Goal: Task Accomplishment & Management: Use online tool/utility

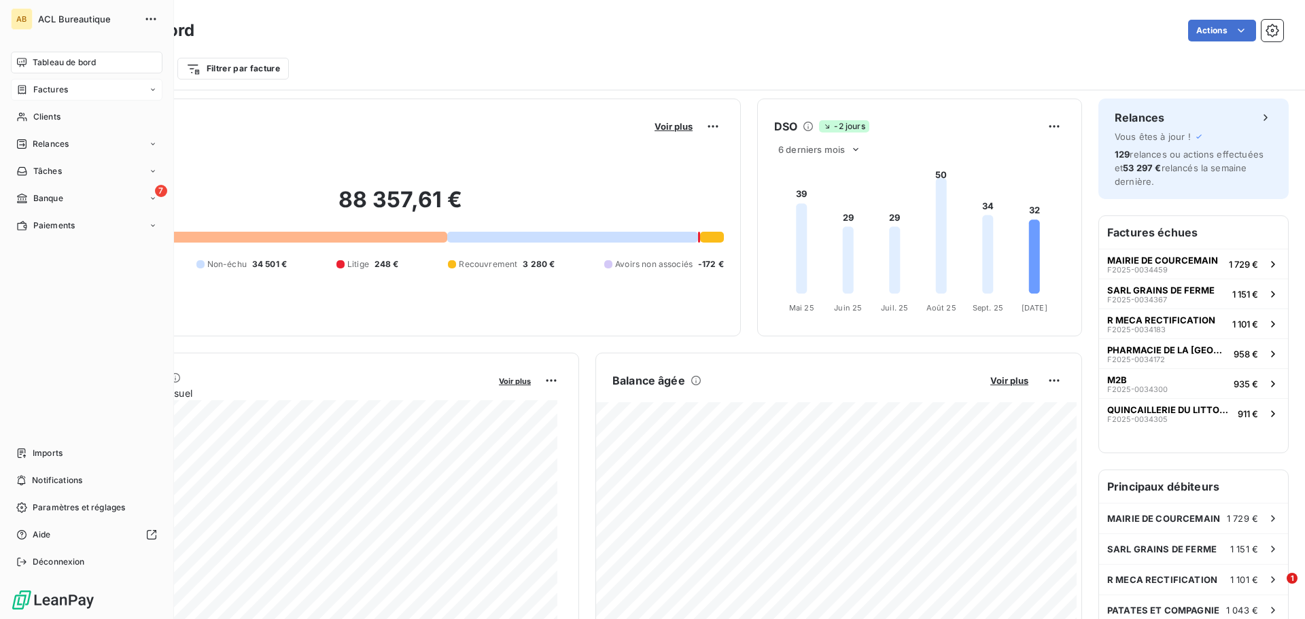
scroll to position [705, 0]
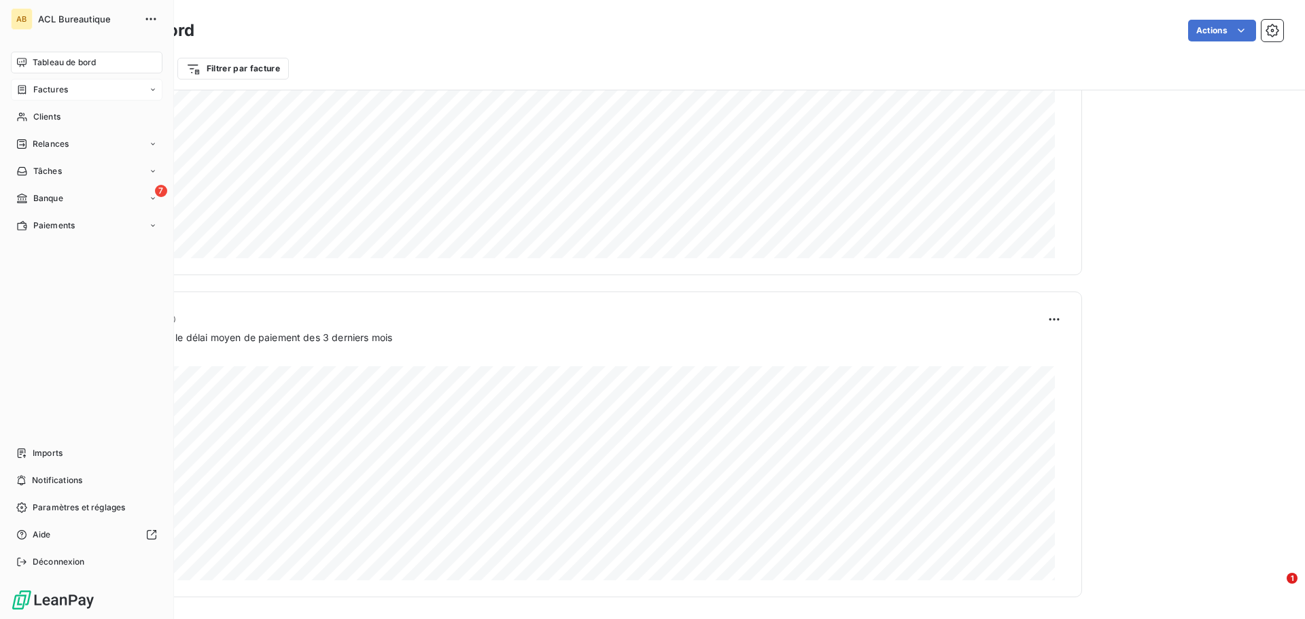
click at [52, 79] on div "Factures" at bounding box center [87, 90] width 152 height 22
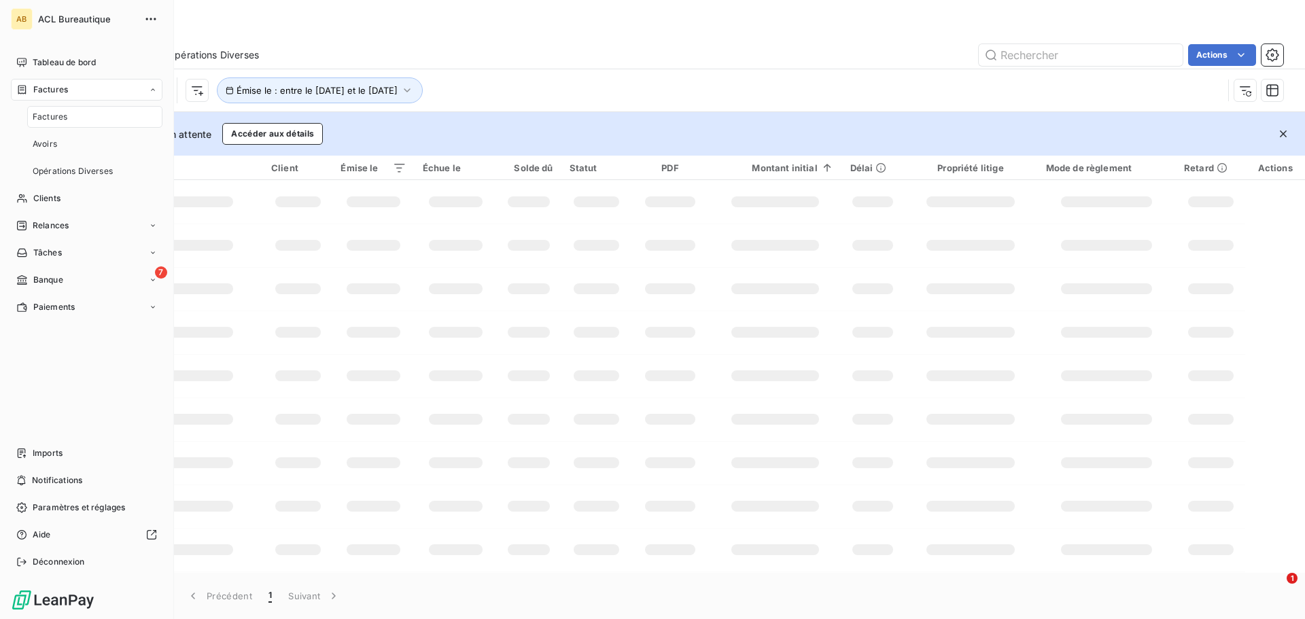
click at [96, 117] on div "Factures" at bounding box center [94, 117] width 135 height 22
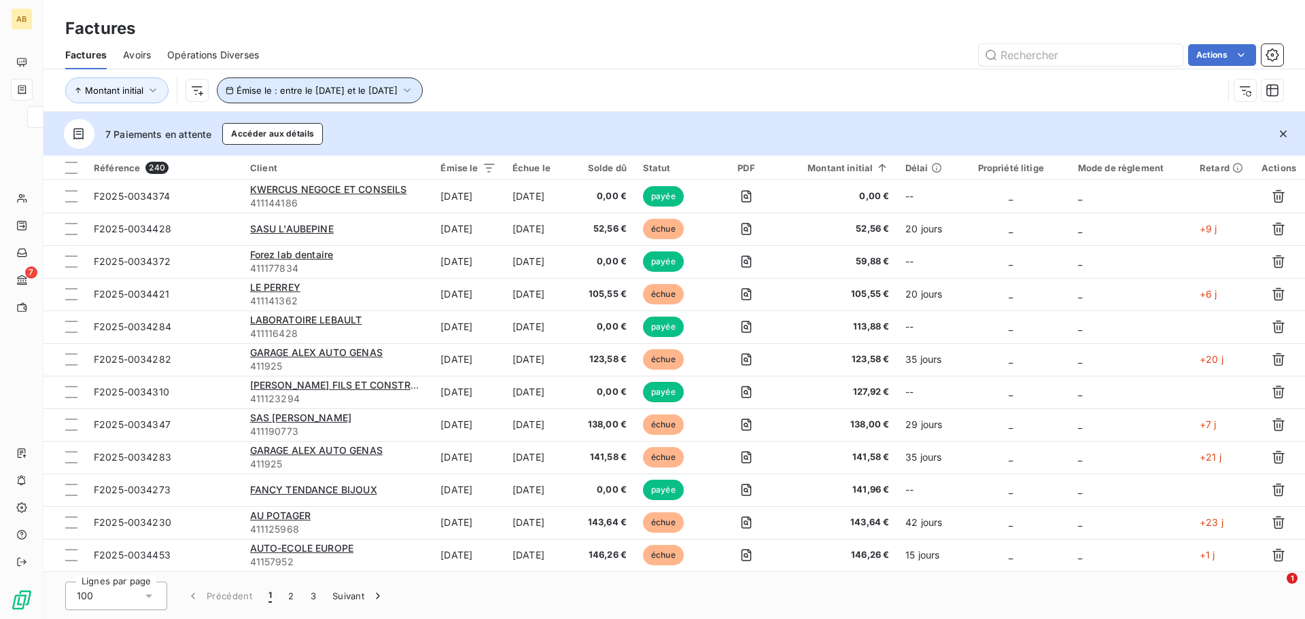
click at [353, 94] on span "Émise le : entre le [DATE] et le [DATE]" at bounding box center [316, 90] width 161 height 11
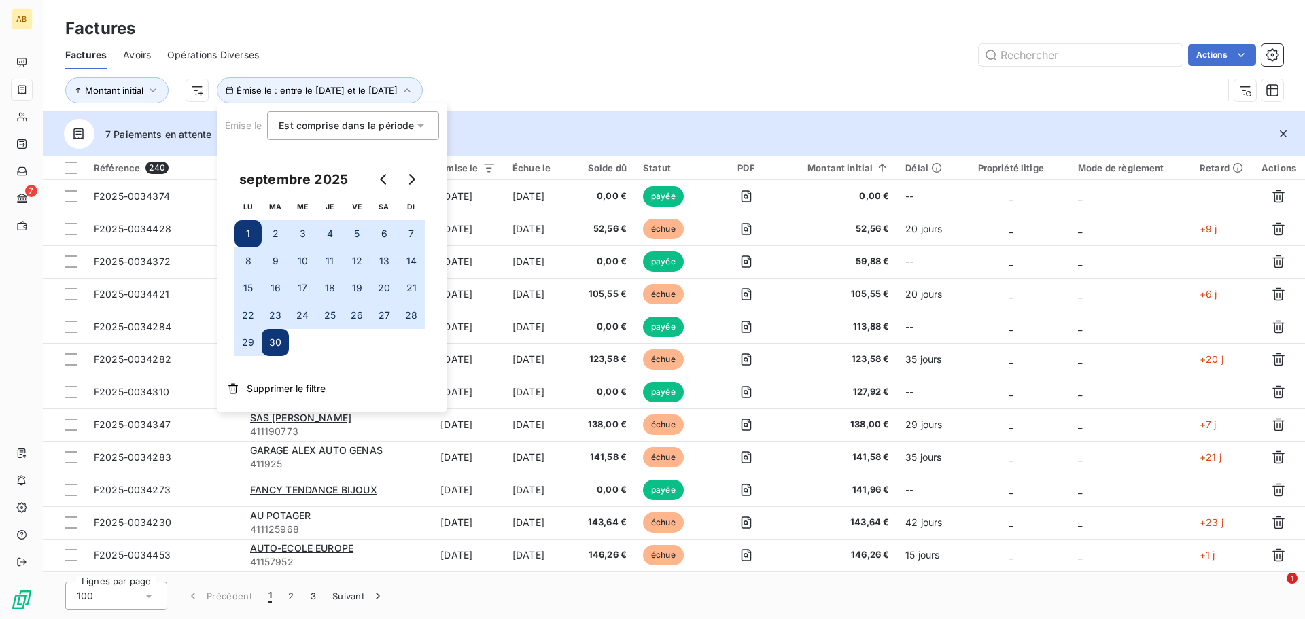
click at [342, 177] on div "septembre 2025" at bounding box center [293, 180] width 118 height 22
click at [382, 175] on icon "Go to previous month" at bounding box center [383, 179] width 11 height 11
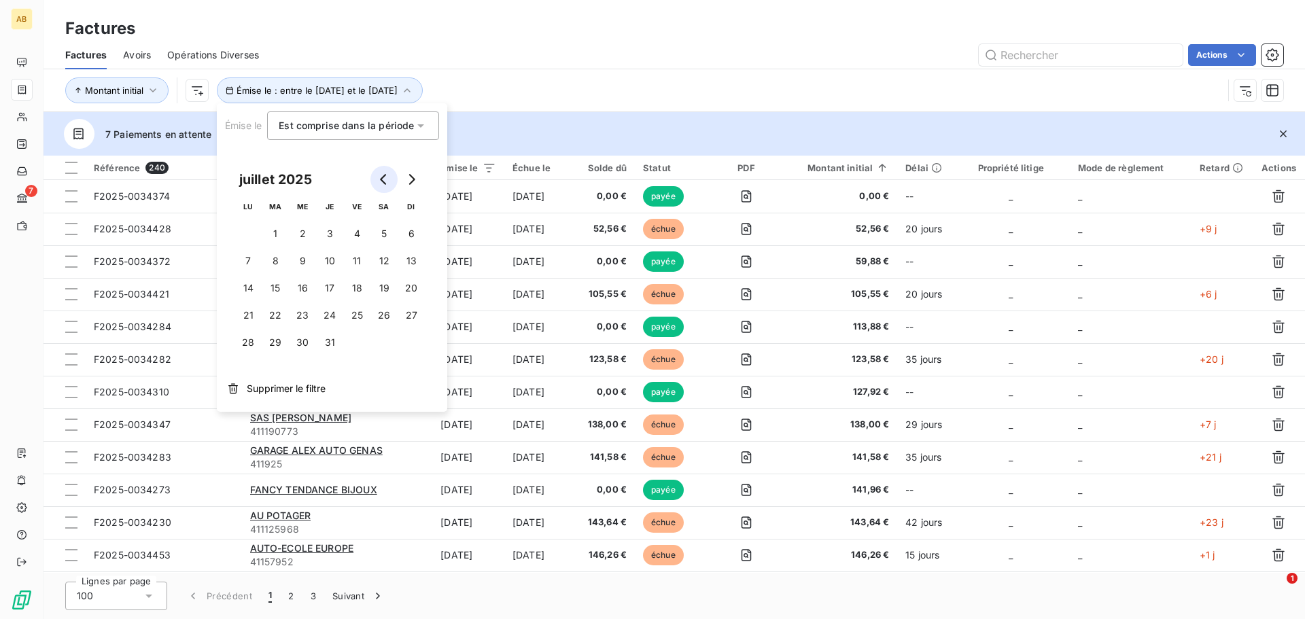
click at [382, 175] on icon "Go to previous month" at bounding box center [383, 179] width 11 height 11
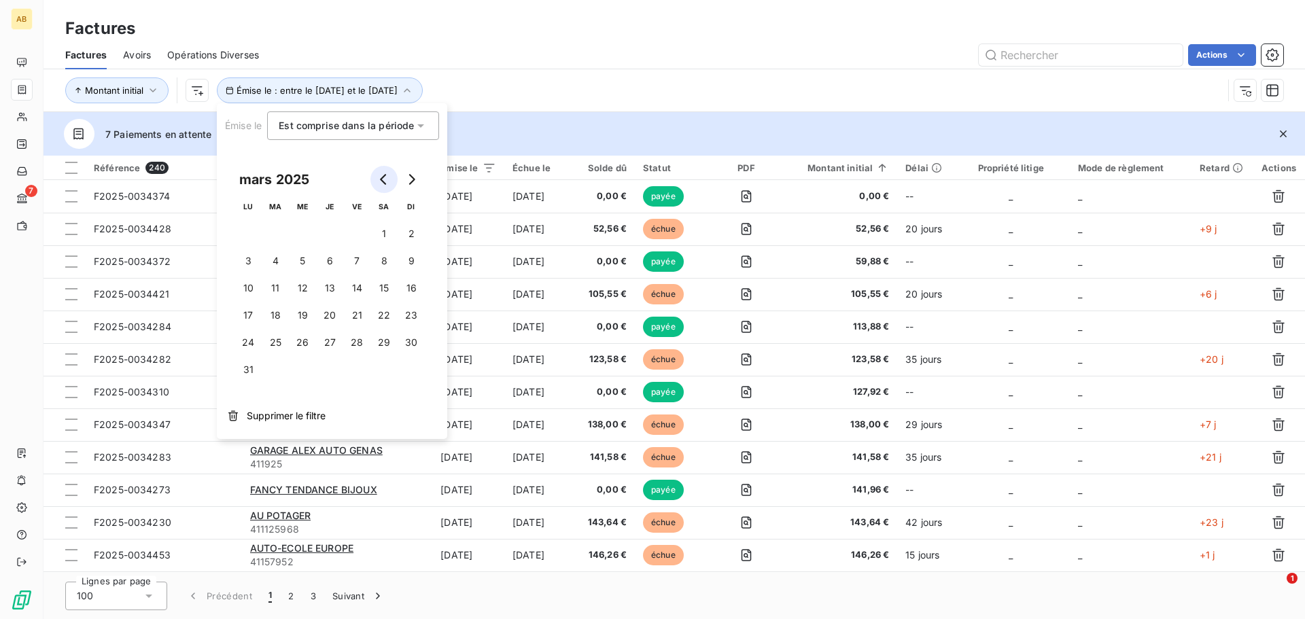
click at [382, 175] on icon "Go to previous month" at bounding box center [383, 179] width 11 height 11
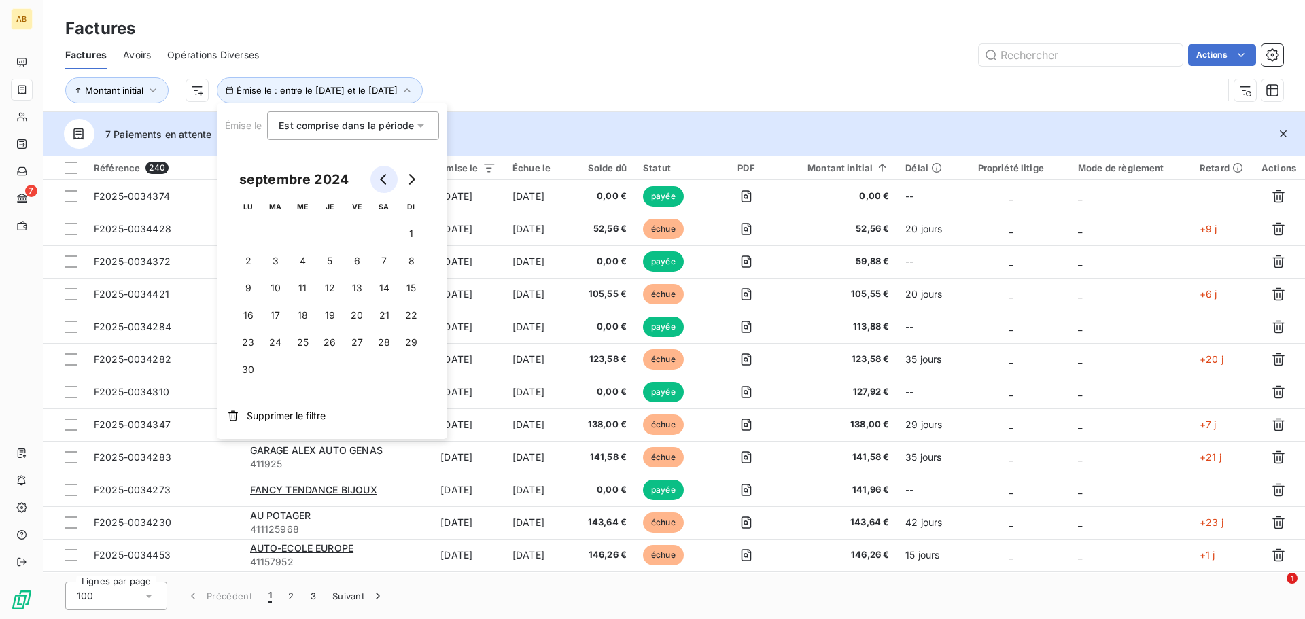
click at [382, 175] on icon "Go to previous month" at bounding box center [383, 179] width 11 height 11
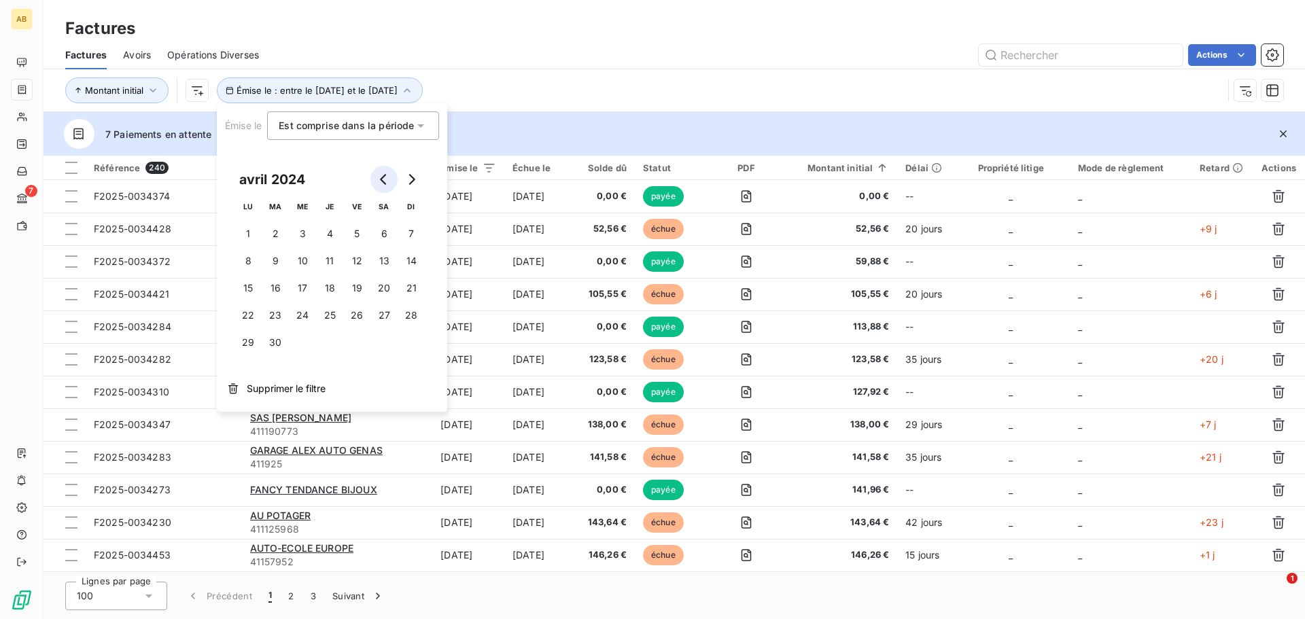
click at [380, 175] on icon "Go to previous month" at bounding box center [383, 179] width 11 height 11
click at [379, 173] on button "Go to previous month" at bounding box center [383, 179] width 27 height 27
click at [378, 171] on button "Go to previous month" at bounding box center [383, 179] width 27 height 27
click at [408, 172] on button "Go to next month" at bounding box center [410, 179] width 27 height 27
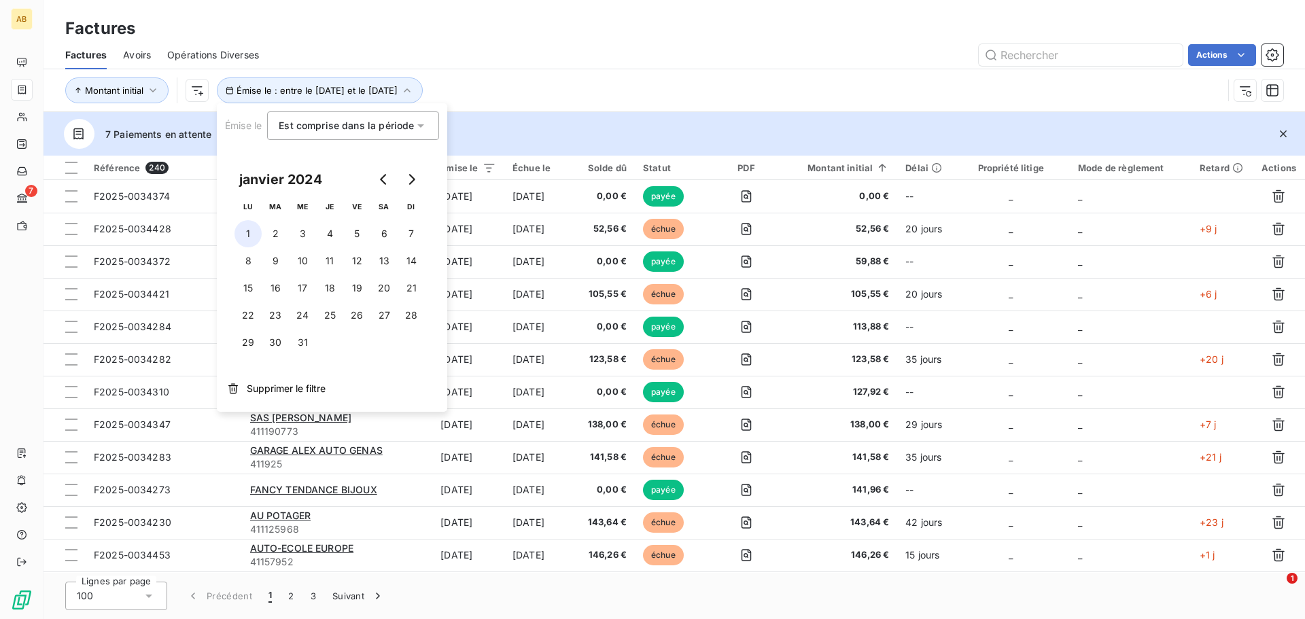
click at [244, 230] on button "1" at bounding box center [247, 233] width 27 height 27
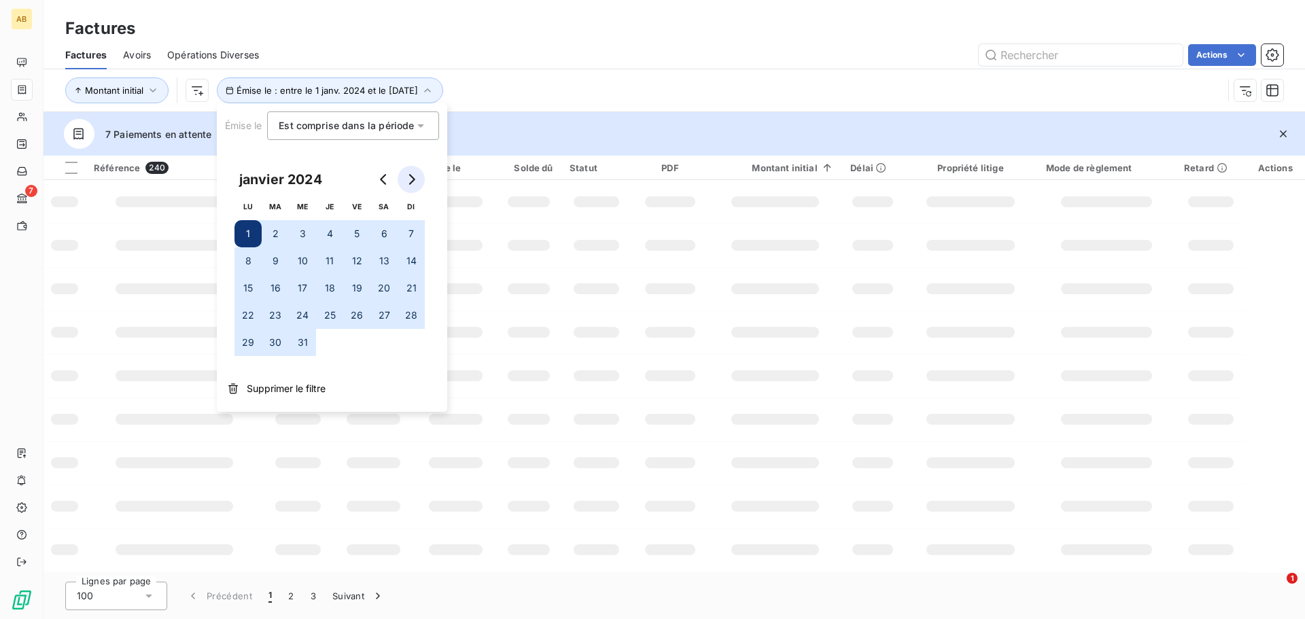
click at [412, 180] on icon "Go to next month" at bounding box center [411, 179] width 11 height 11
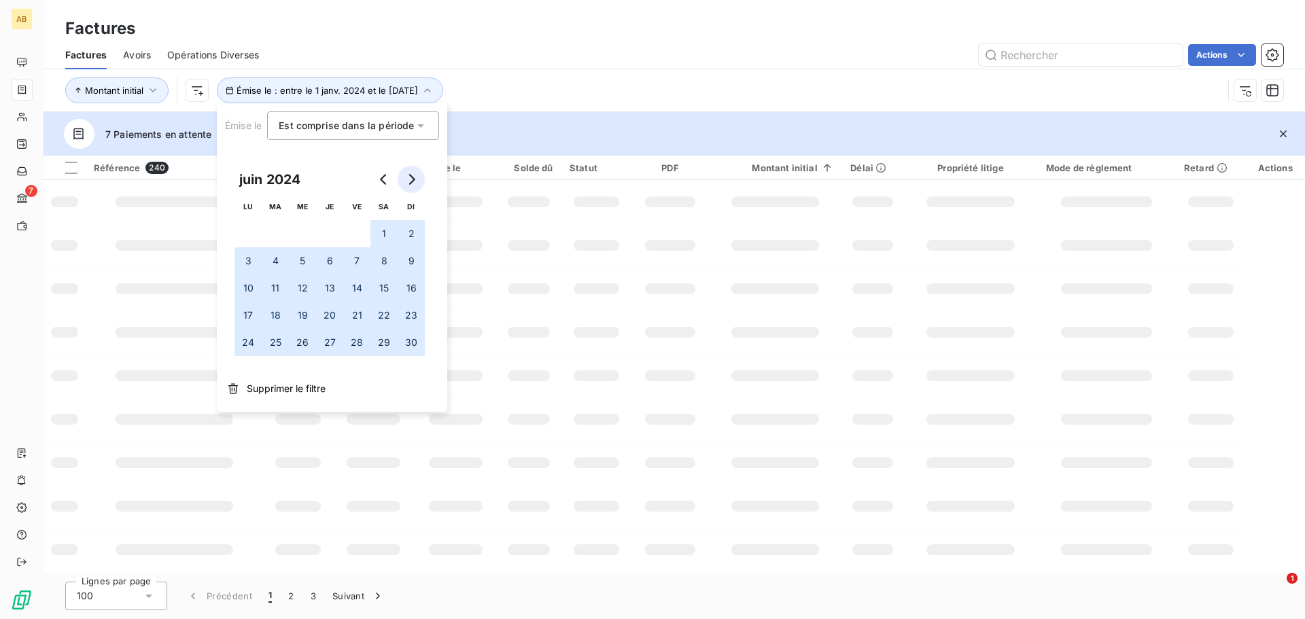
click at [412, 180] on icon "Go to next month" at bounding box center [411, 179] width 11 height 11
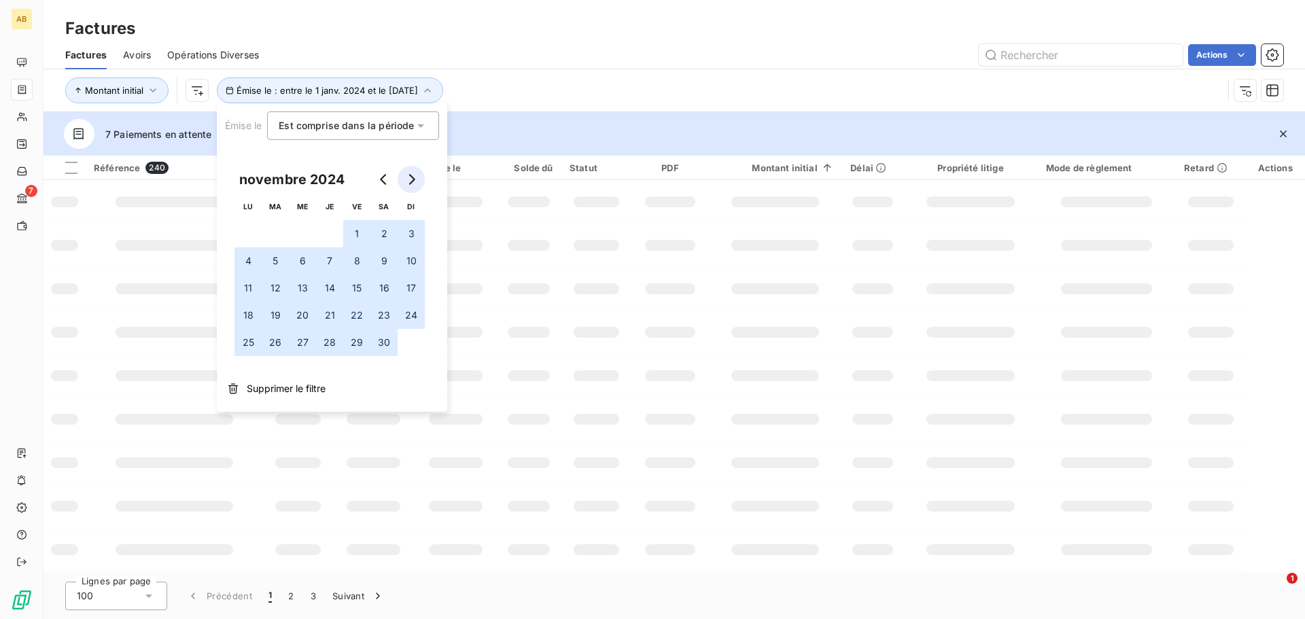
click at [412, 180] on icon "Go to next month" at bounding box center [411, 179] width 11 height 11
click at [272, 370] on button "31" at bounding box center [275, 369] width 27 height 27
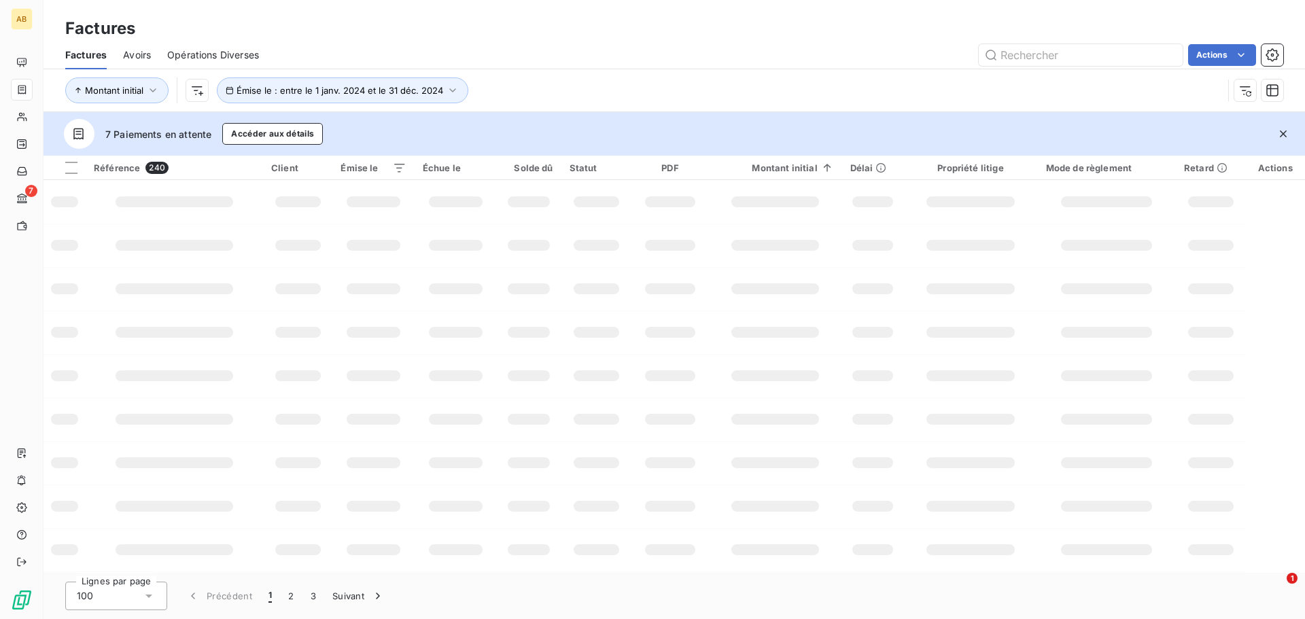
click at [578, 67] on div "Factures Avoirs Opérations Diverses Actions" at bounding box center [673, 55] width 1261 height 29
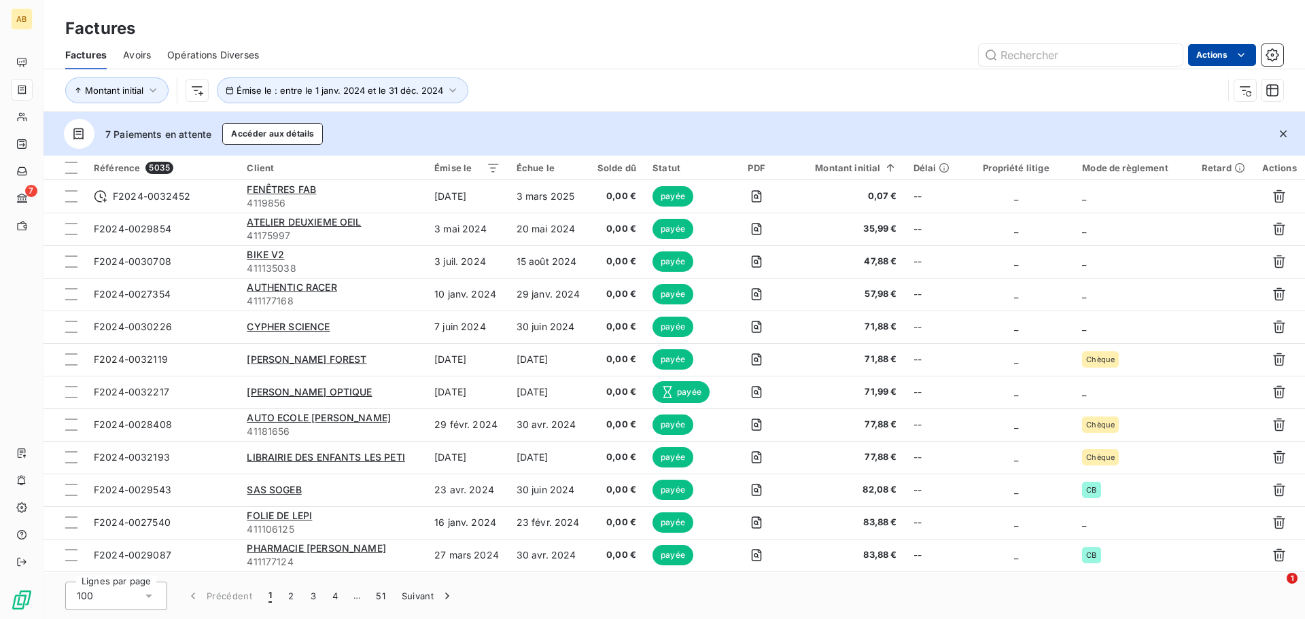
click at [1217, 65] on html "AB 7 Factures Factures Avoirs Opérations Diverses Actions Montant initial Émise…" at bounding box center [652, 309] width 1305 height 619
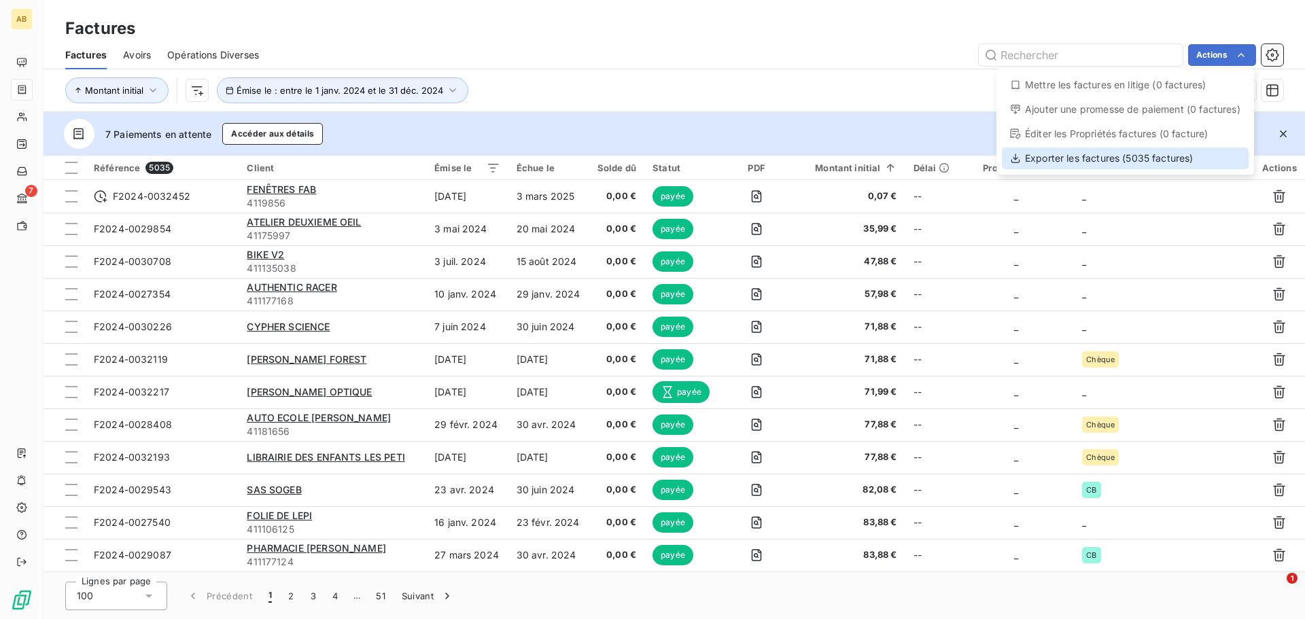
click at [1174, 160] on div "Exporter les factures (5035 factures)" at bounding box center [1125, 158] width 247 height 22
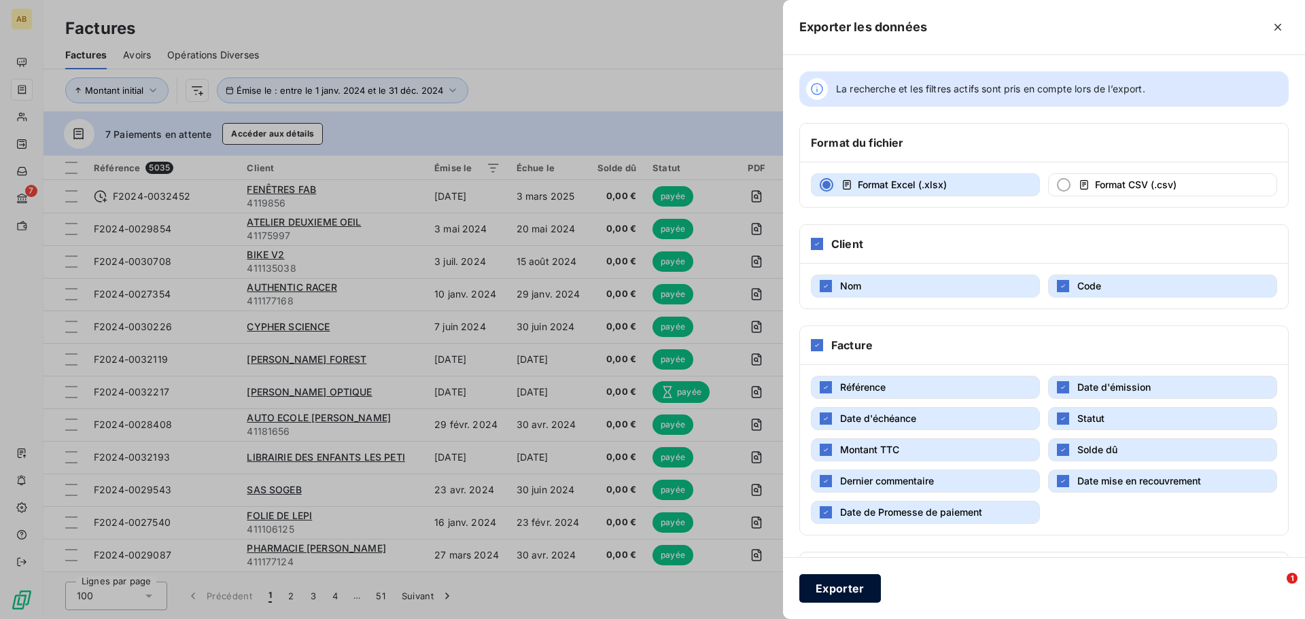
click at [864, 591] on button "Exporter" at bounding box center [840, 588] width 82 height 29
